Goal: Use online tool/utility: Utilize a website feature to perform a specific function

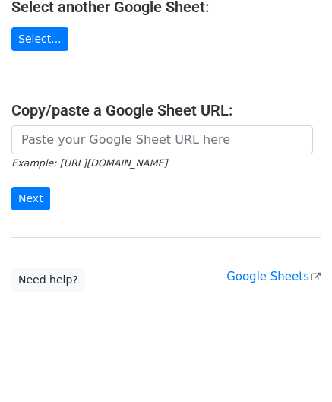
scroll to position [199, 0]
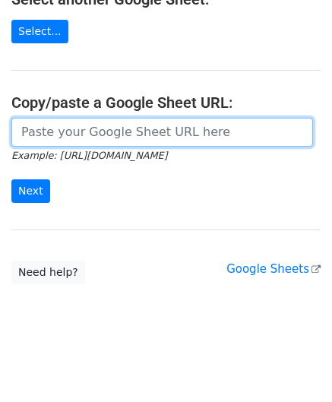
click at [68, 118] on input "url" at bounding box center [162, 132] width 302 height 29
paste input "[URL][DOMAIN_NAME]"
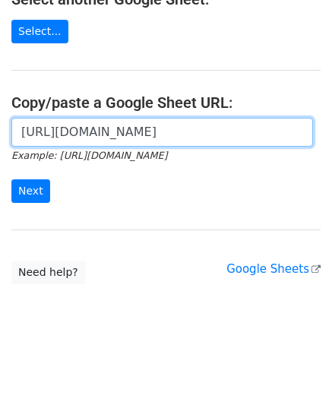
scroll to position [0, 321]
type input "[URL][DOMAIN_NAME]"
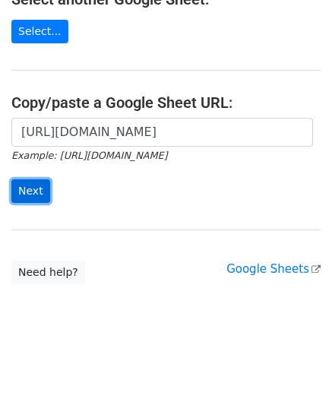
click at [32, 192] on input "Next" at bounding box center [30, 191] width 39 height 24
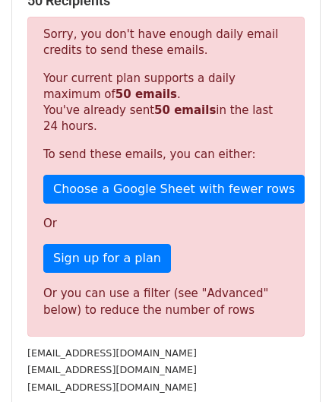
scroll to position [468, 0]
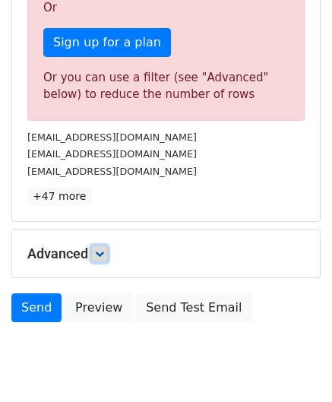
click at [103, 249] on icon at bounding box center [99, 253] width 9 height 9
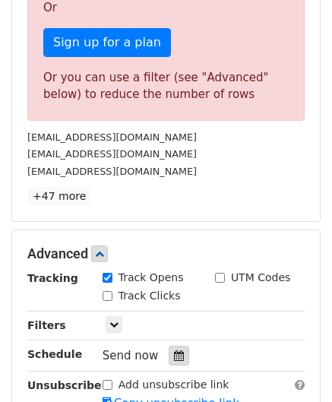
click at [174, 350] on icon at bounding box center [179, 355] width 10 height 11
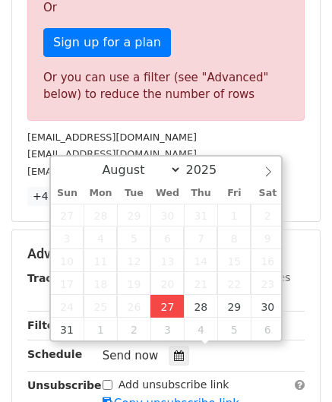
type input "[DATE] 12:00"
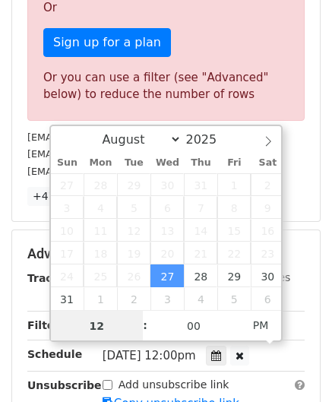
scroll to position [0, 0]
paste input "6"
type input "6"
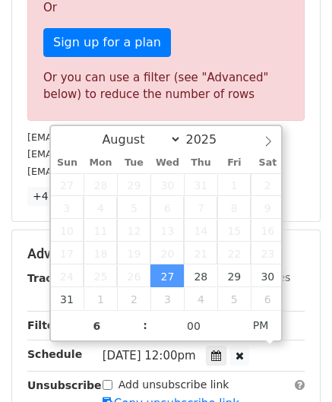
scroll to position [308, 0]
type input "[DATE] 18:00"
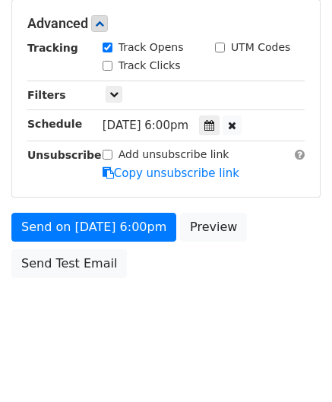
scroll to position [697, 0]
